Goal: Task Accomplishment & Management: Manage account settings

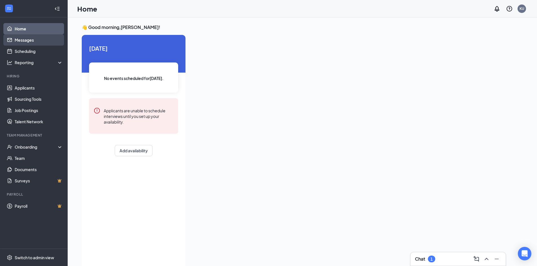
click at [34, 43] on link "Messages" at bounding box center [39, 39] width 48 height 11
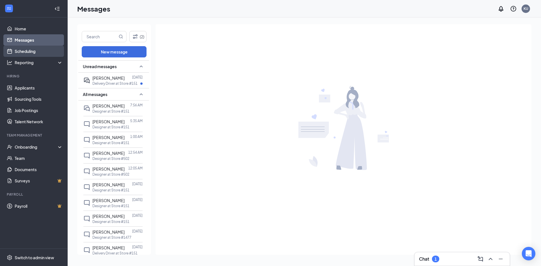
click at [29, 54] on link "Scheduling" at bounding box center [39, 51] width 48 height 11
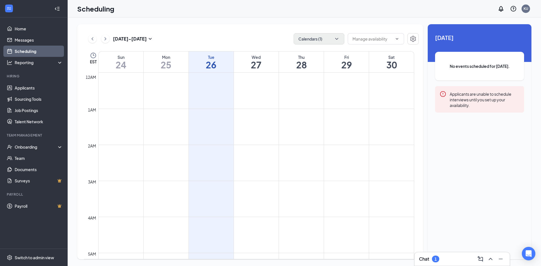
scroll to position [277, 0]
click at [340, 38] on button "Calendars (1)" at bounding box center [318, 38] width 51 height 11
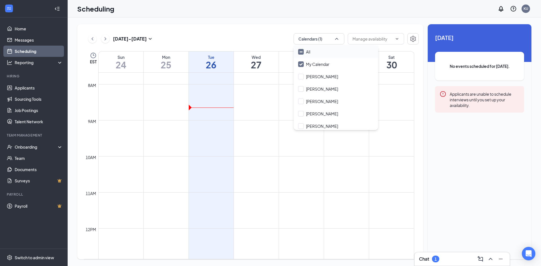
click at [301, 53] on input "All" at bounding box center [304, 52] width 12 height 6
checkbox input "true"
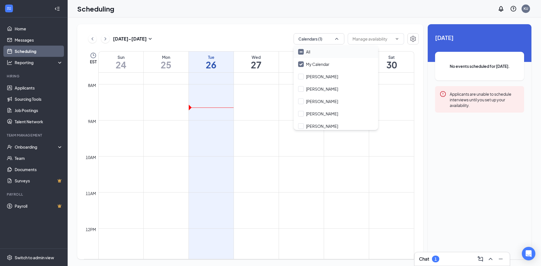
checkbox input "true"
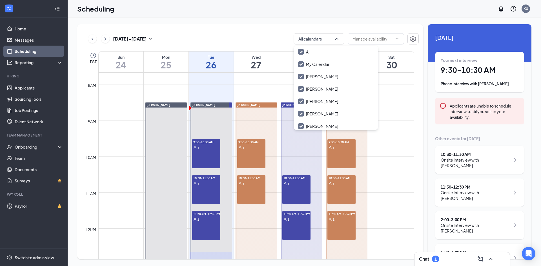
click at [260, 21] on div "[DATE] - [DATE] All calendars EST Sun 24 Mon 25 Tue 26 Wed 27 Thu 28 Fri 29 Sat…" at bounding box center [304, 141] width 473 height 249
